Goal: Task Accomplishment & Management: Complete application form

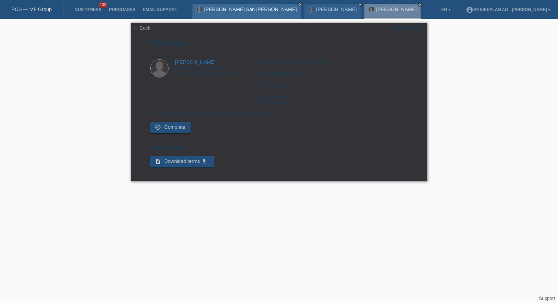
click at [224, 10] on link "[PERSON_NAME] San [PERSON_NAME]" at bounding box center [250, 9] width 93 height 6
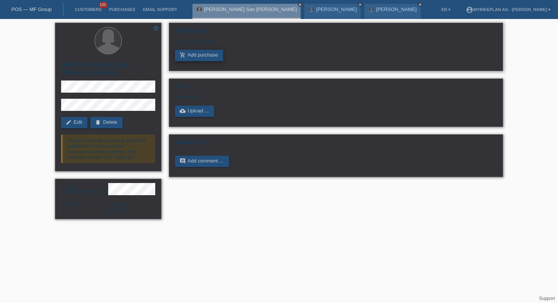
click at [203, 59] on link "add_shopping_cart Add purchase" at bounding box center [199, 55] width 48 height 11
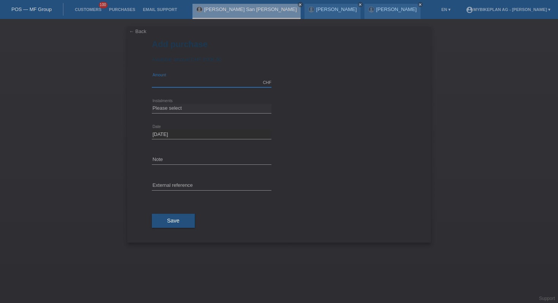
click at [187, 84] on input "text" at bounding box center [212, 82] width 120 height 9
type input "3000.00"
click at [164, 110] on select "Please select 6 instalments 12 instalments 18 instalments 24 instalments 36 ins…" at bounding box center [212, 108] width 120 height 9
select select "487"
click at [158, 185] on input "text" at bounding box center [212, 185] width 120 height 9
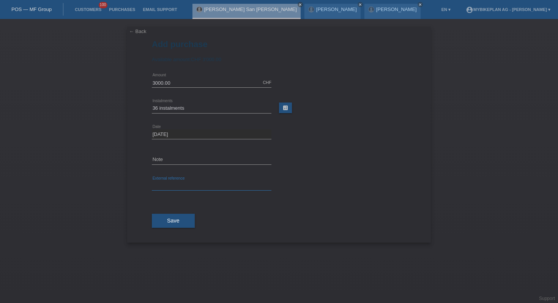
click at [158, 185] on input "text" at bounding box center [212, 185] width 120 height 9
paste input "41873129308"
type input "41873129308"
click at [165, 225] on button "Save" at bounding box center [173, 221] width 43 height 14
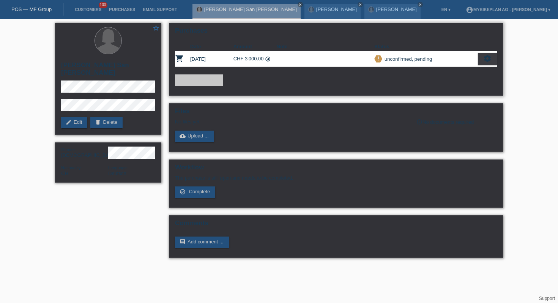
click at [492, 55] on div "settings" at bounding box center [487, 59] width 19 height 12
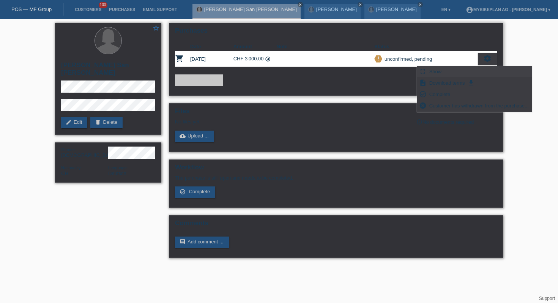
click at [428, 69] on span "Show" at bounding box center [435, 71] width 15 height 9
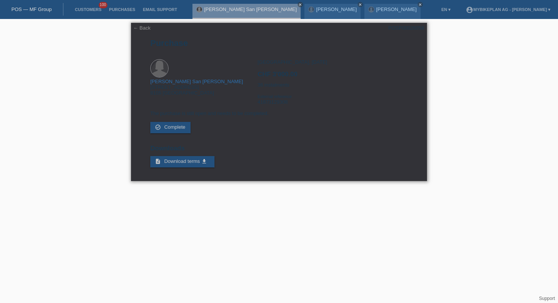
click at [420, 25] on div "POSP00026058" at bounding box center [406, 28] width 36 height 6
copy div "POSP00026058"
